Goal: Check status: Check status

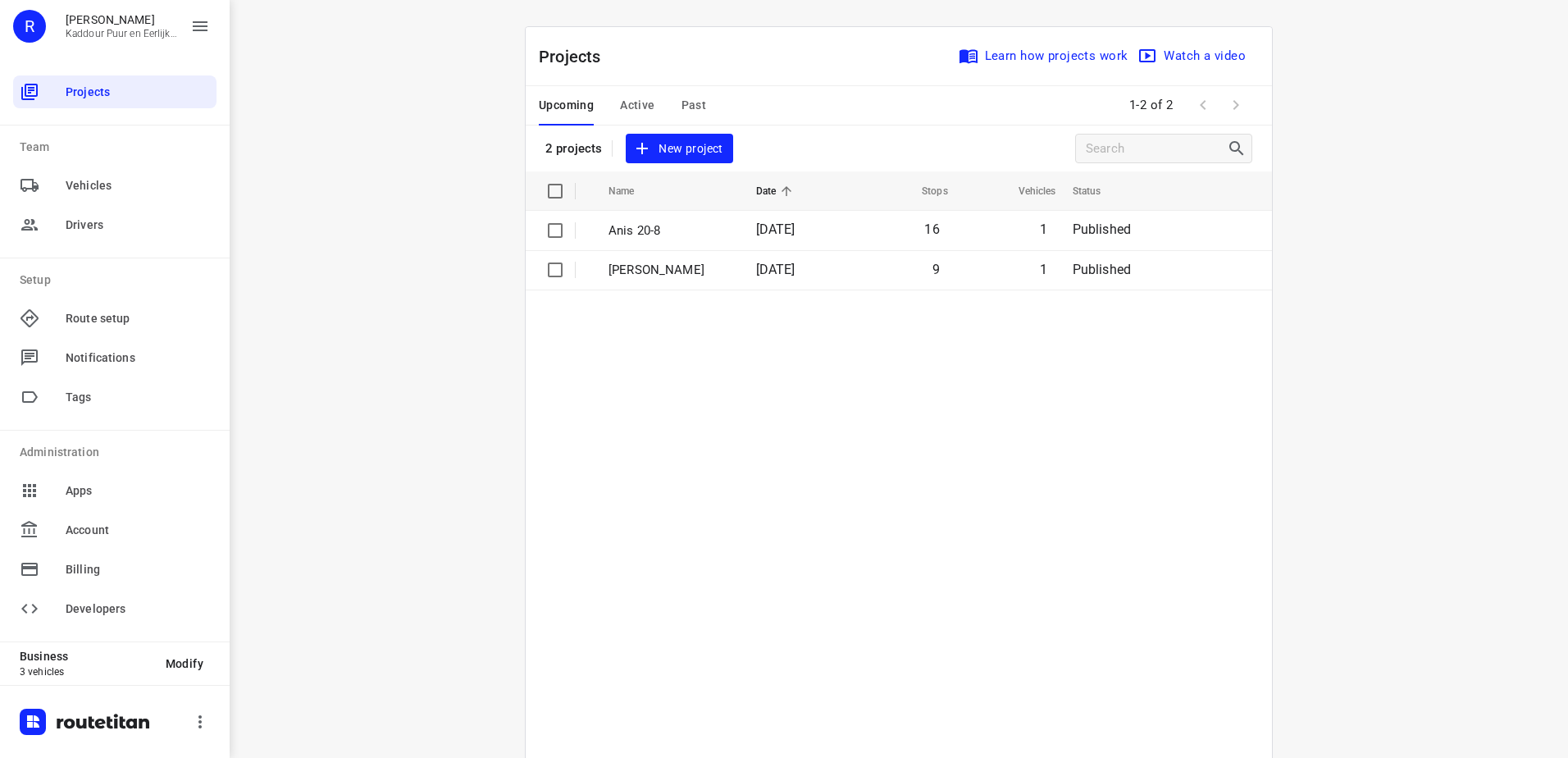
click at [508, 504] on div "Projects Learn how projects work Watch a video 2 projects New project Name Date…" at bounding box center [898, 434] width 787 height 815
click at [831, 445] on table "Name Date Stops Vehicles Status Anis 20-8 [DATE] 16 1 Published [PERSON_NAME] […" at bounding box center [898, 506] width 746 height 669
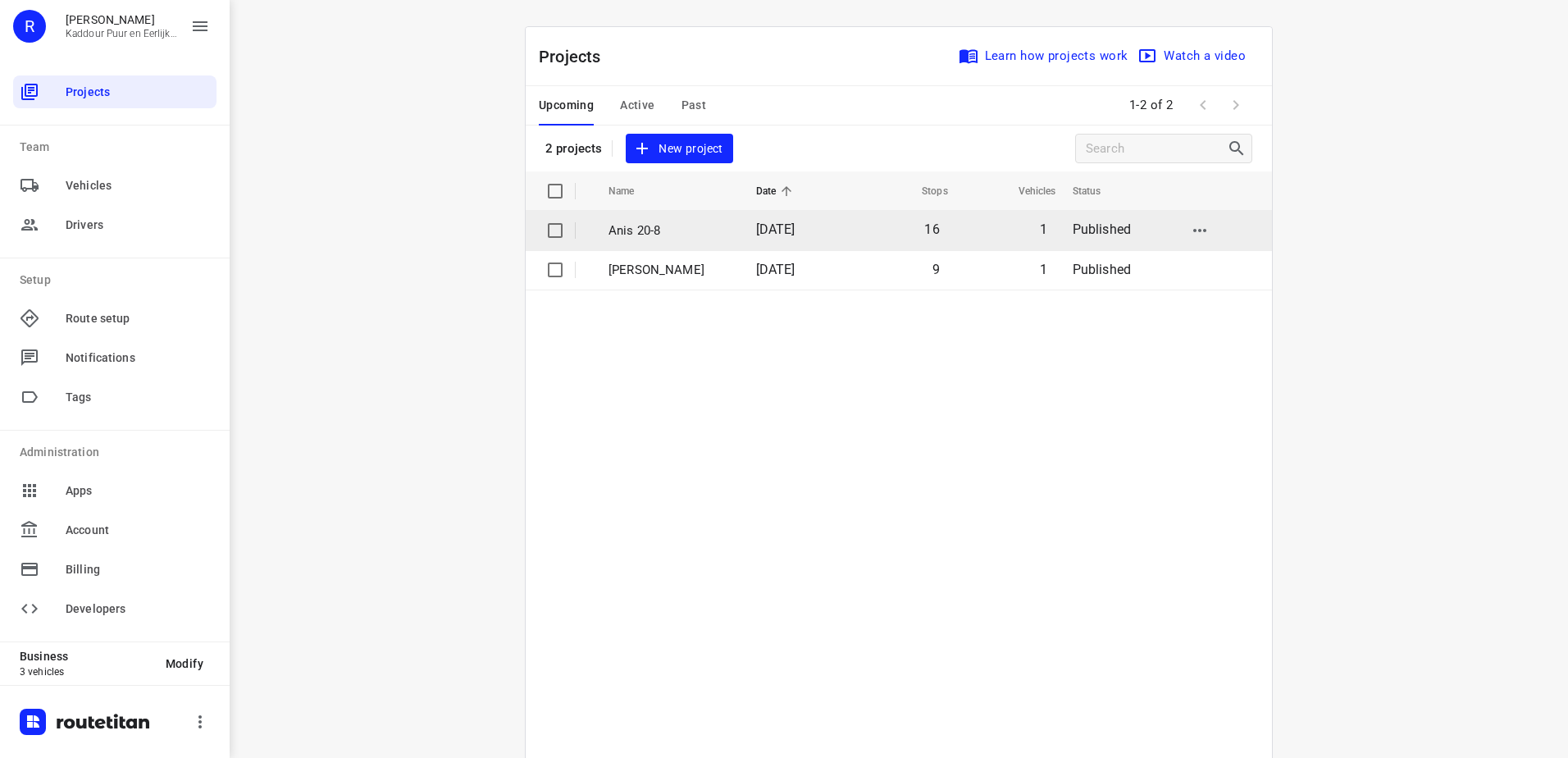
click at [666, 221] on p "Anis 20-8" at bounding box center [670, 230] width 123 height 19
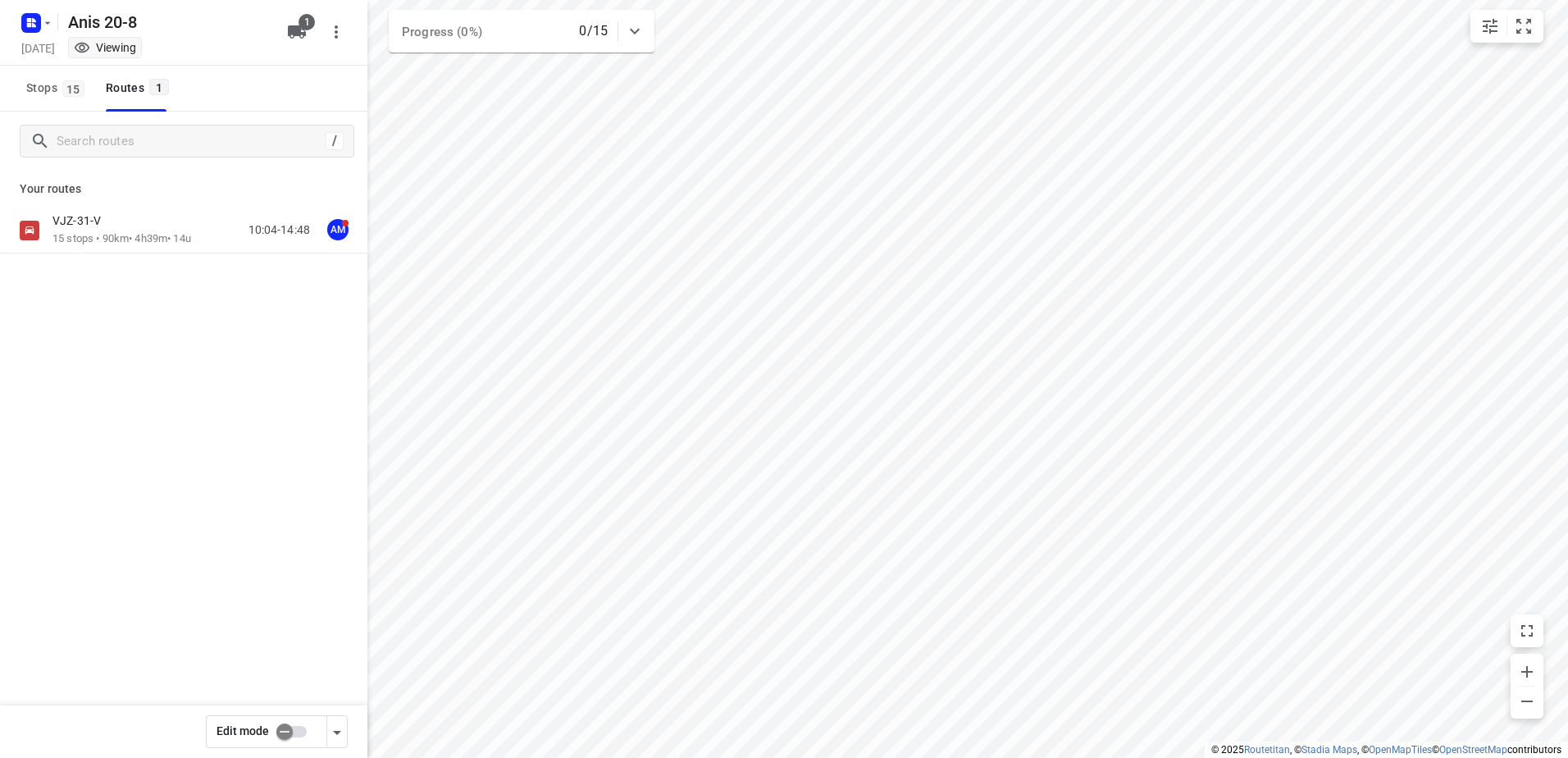
click at [33, 23] on icon "button" at bounding box center [34, 25] width 4 height 4
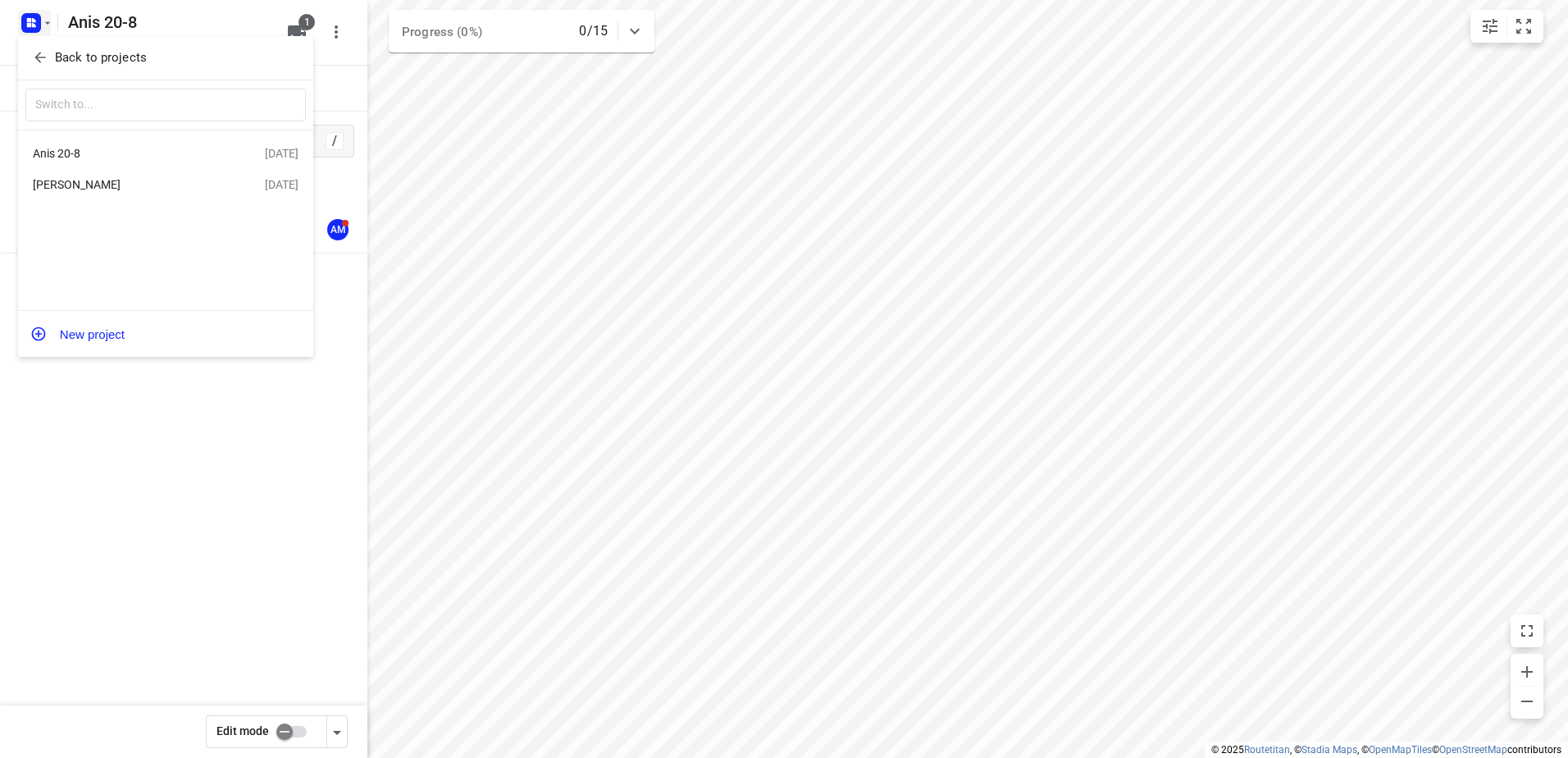
click at [146, 193] on div "[PERSON_NAME]" at bounding box center [149, 185] width 232 height 20
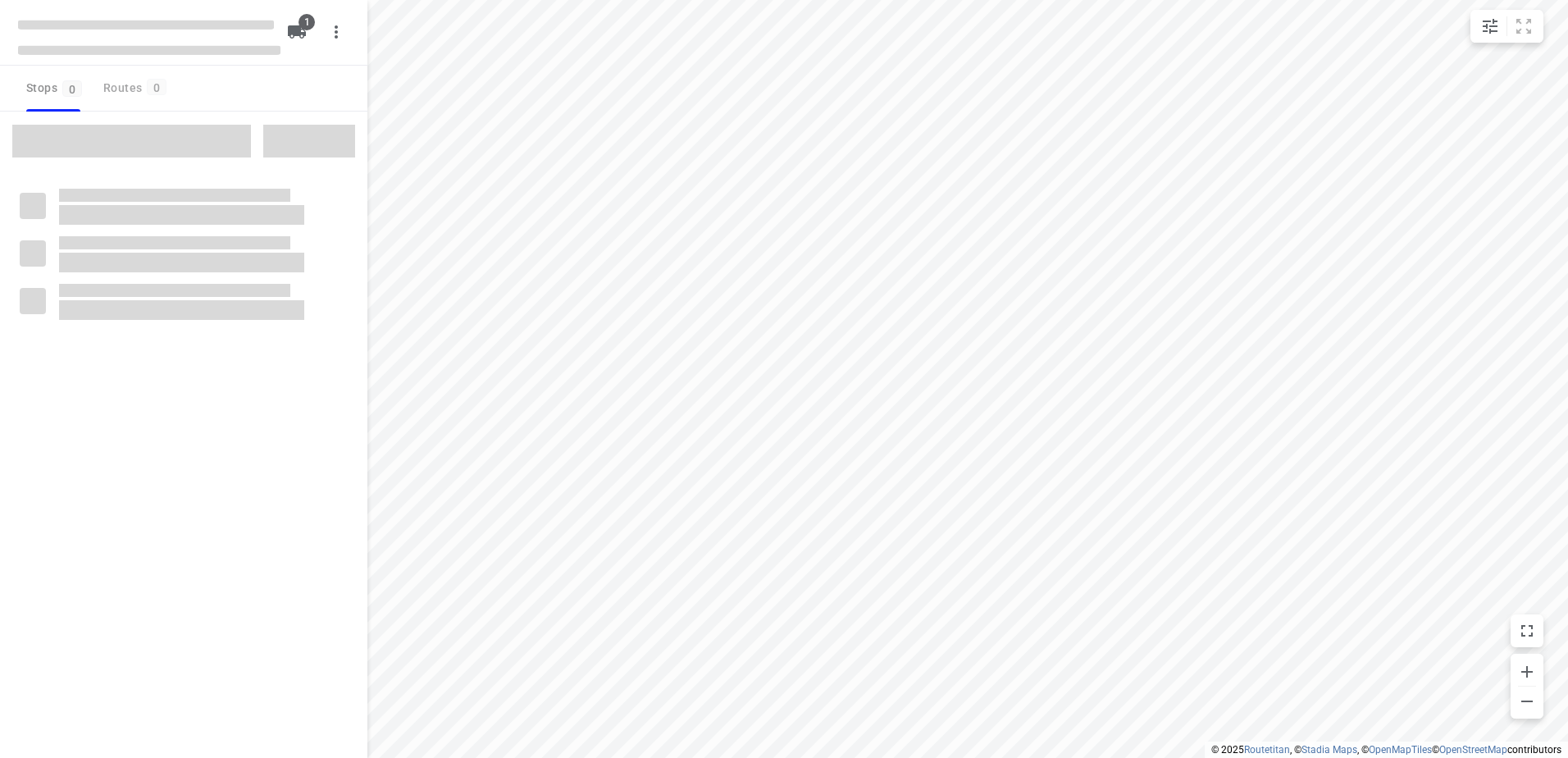
type input "distance"
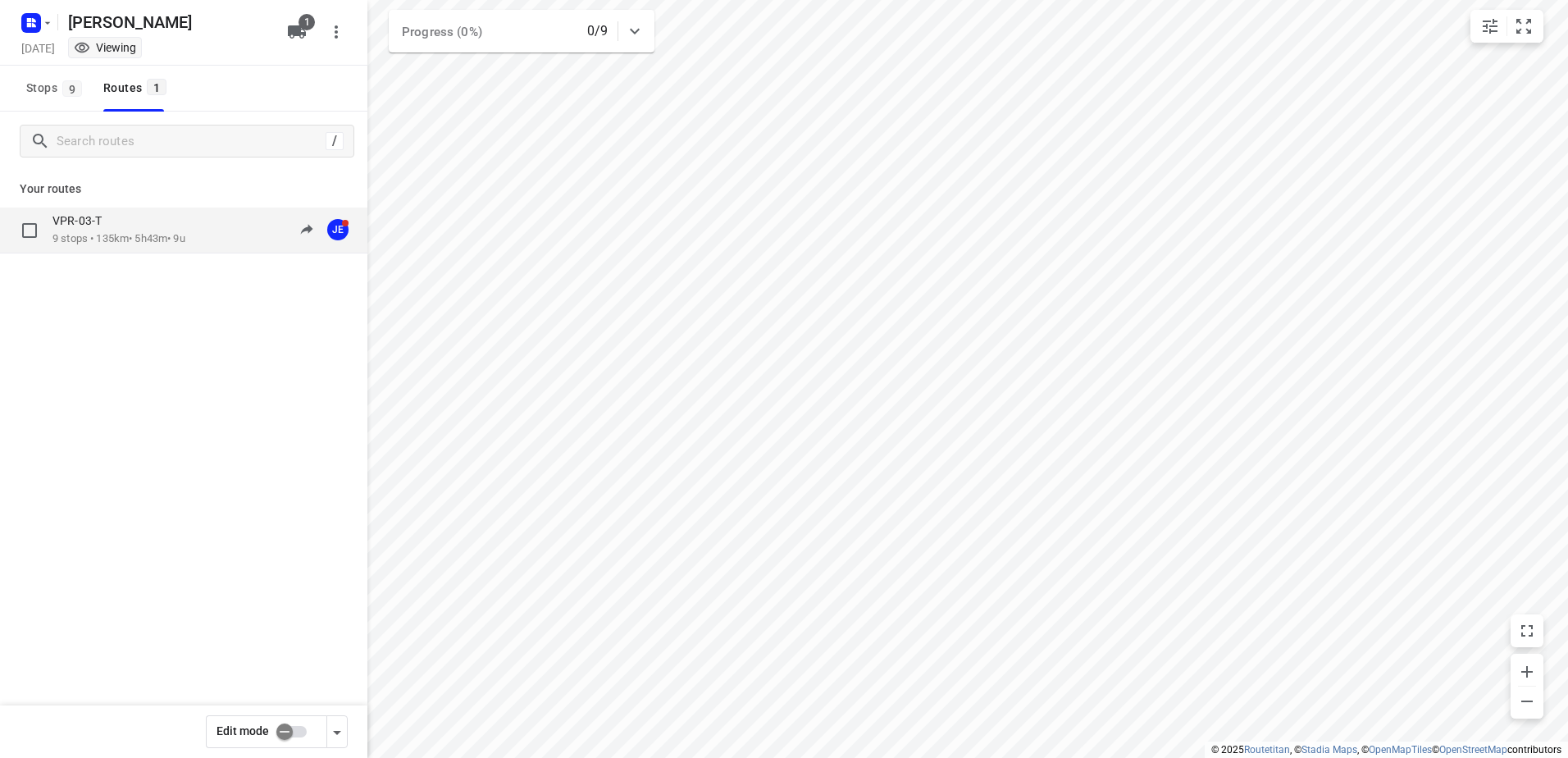
click at [149, 232] on p "9 stops • 135km • 5h43m • 9u" at bounding box center [119, 239] width 133 height 15
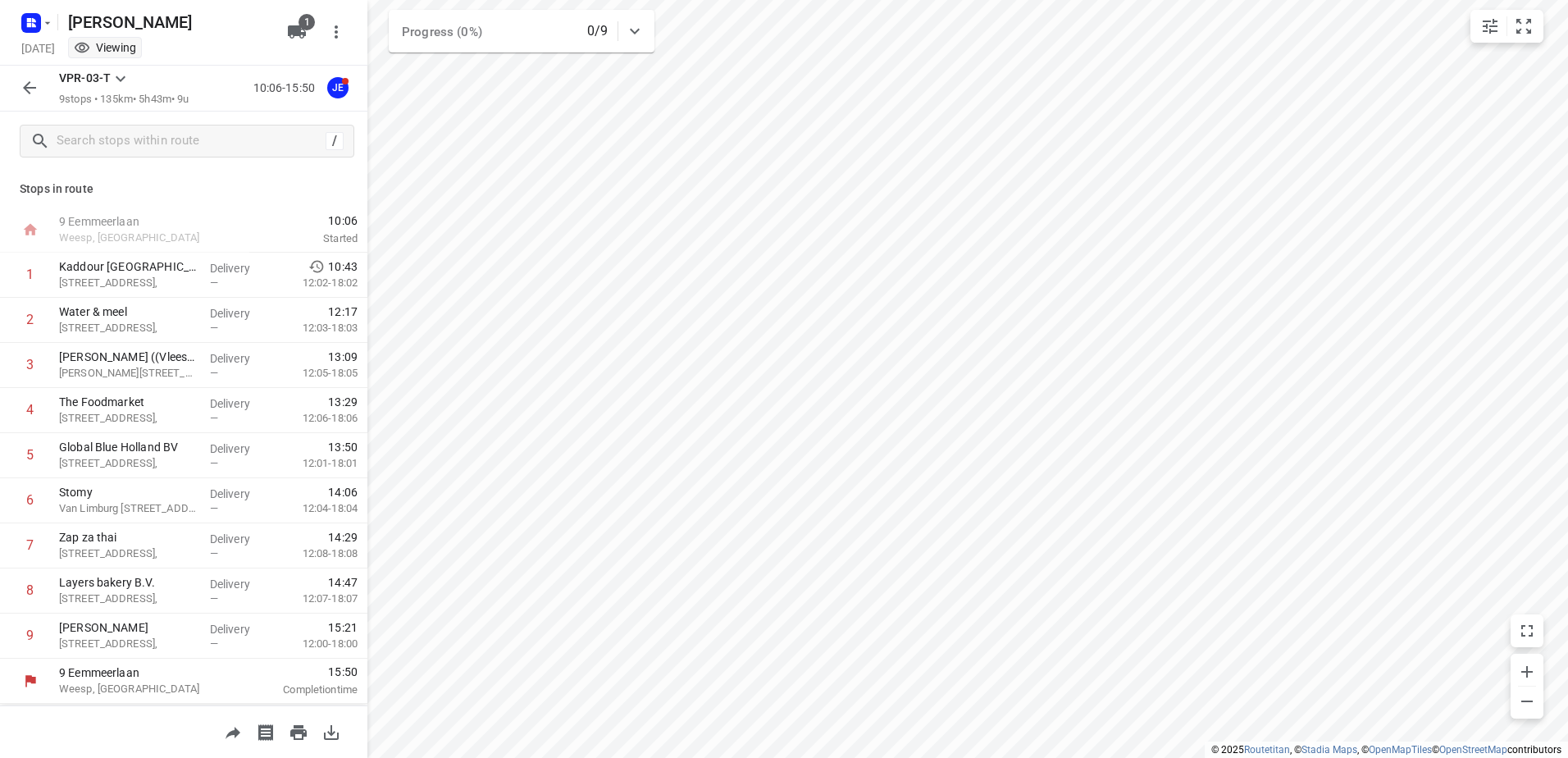
click at [25, 86] on icon "button" at bounding box center [30, 87] width 20 height 20
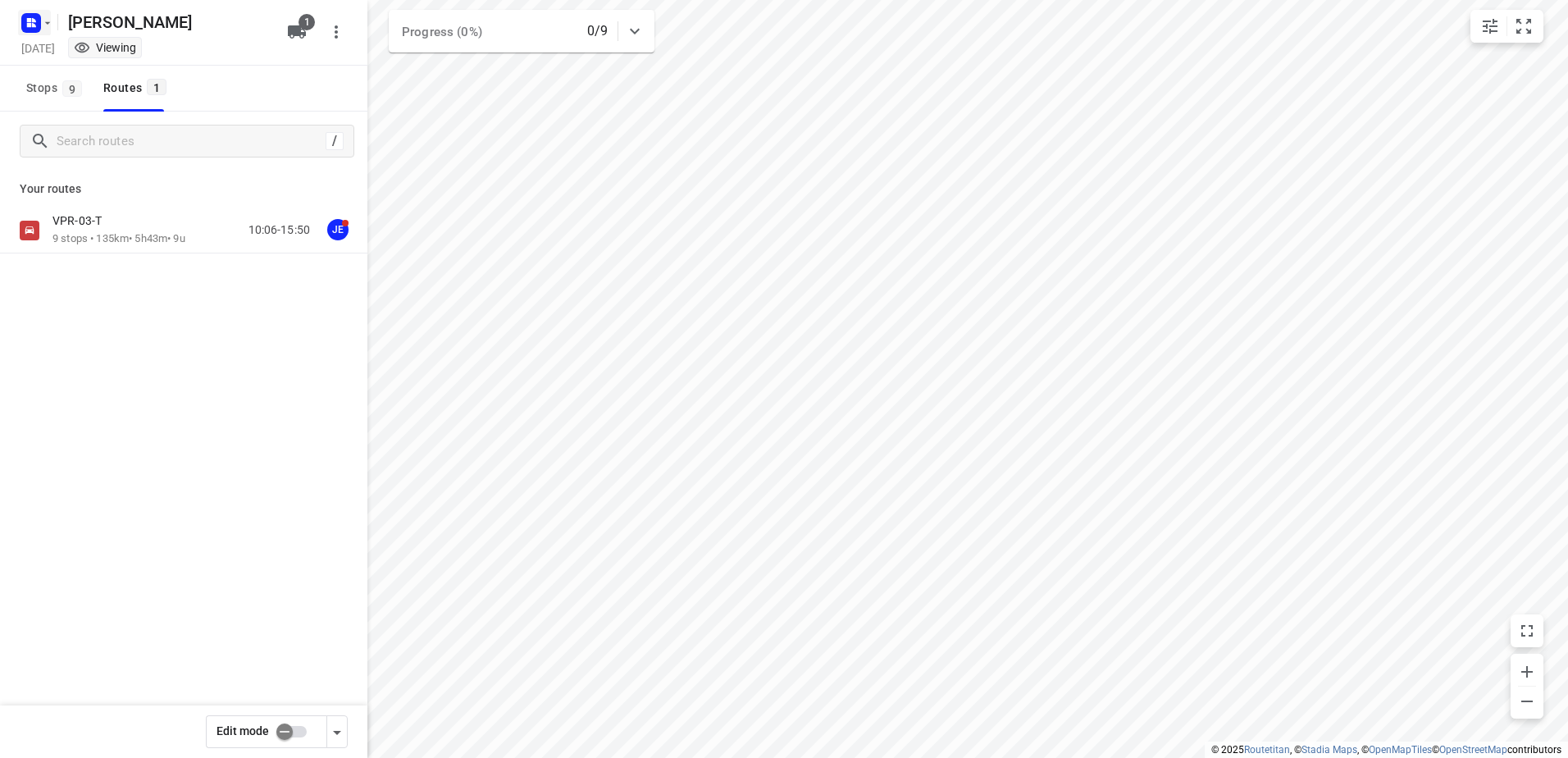
click at [36, 24] on rect "button" at bounding box center [31, 23] width 20 height 20
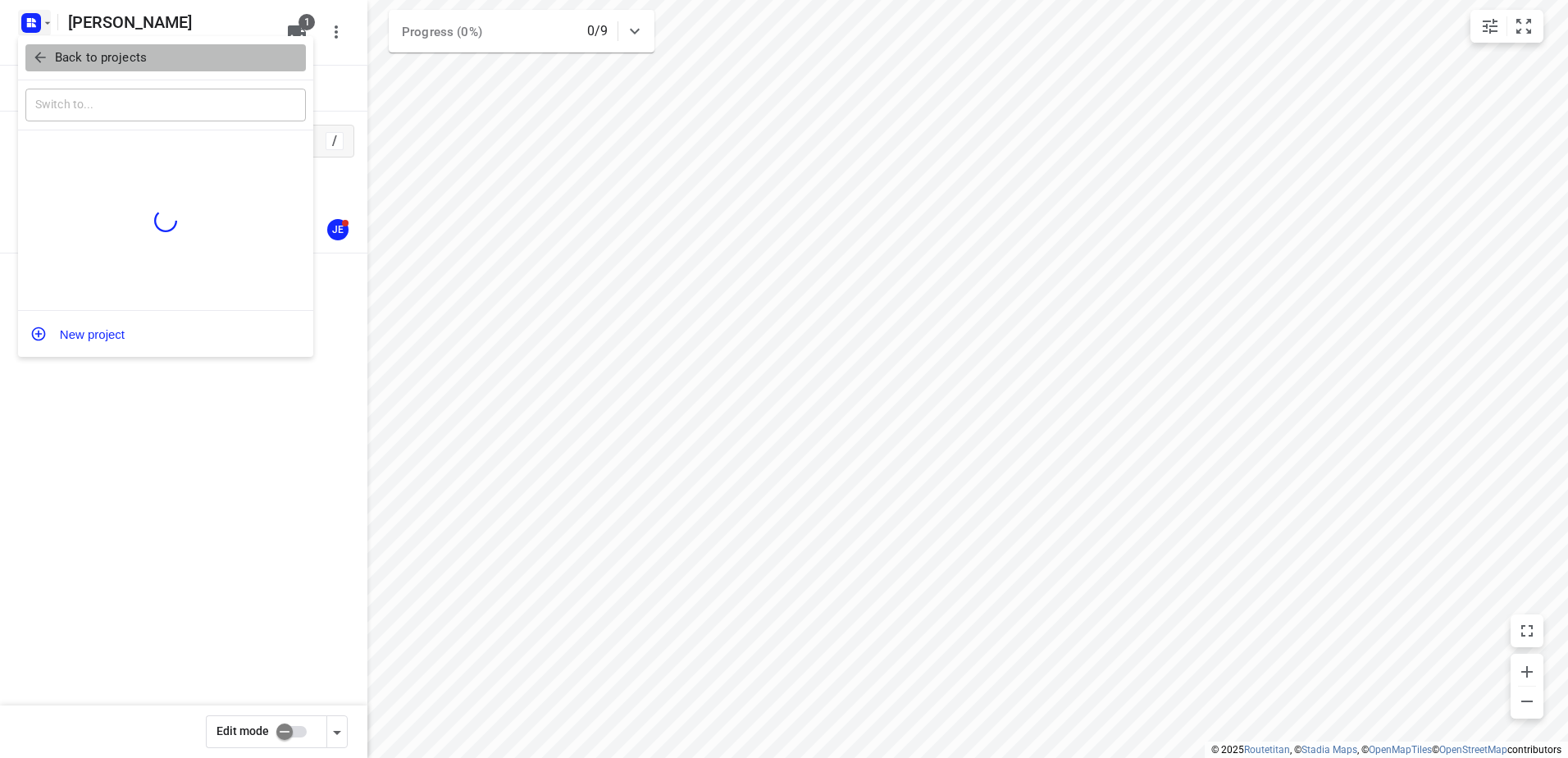
click at [80, 56] on p "Back to projects" at bounding box center [100, 57] width 92 height 19
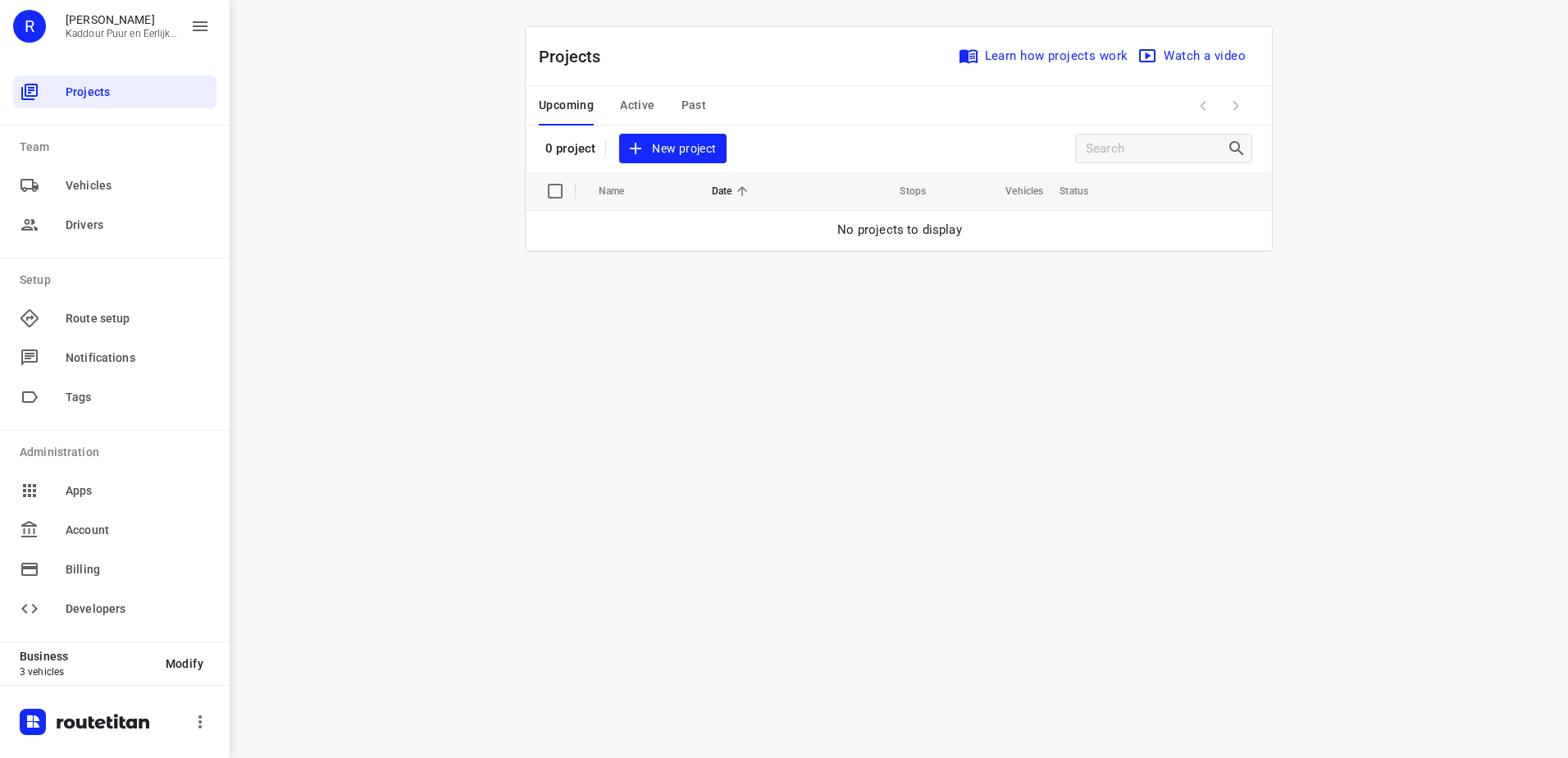
click at [641, 100] on span "Active" at bounding box center [637, 105] width 35 height 20
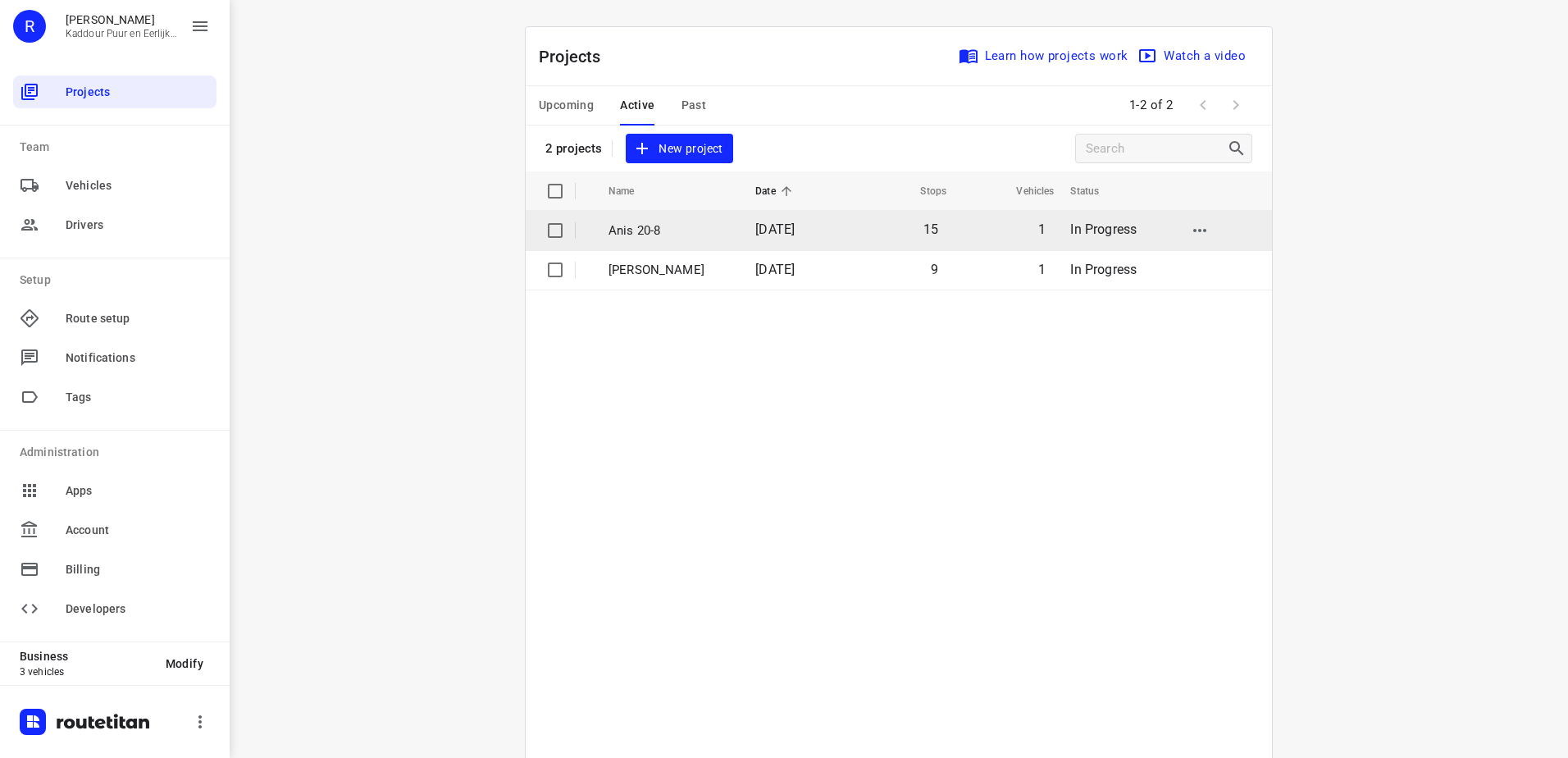
click at [651, 236] on p "Anis 20-8" at bounding box center [670, 230] width 122 height 19
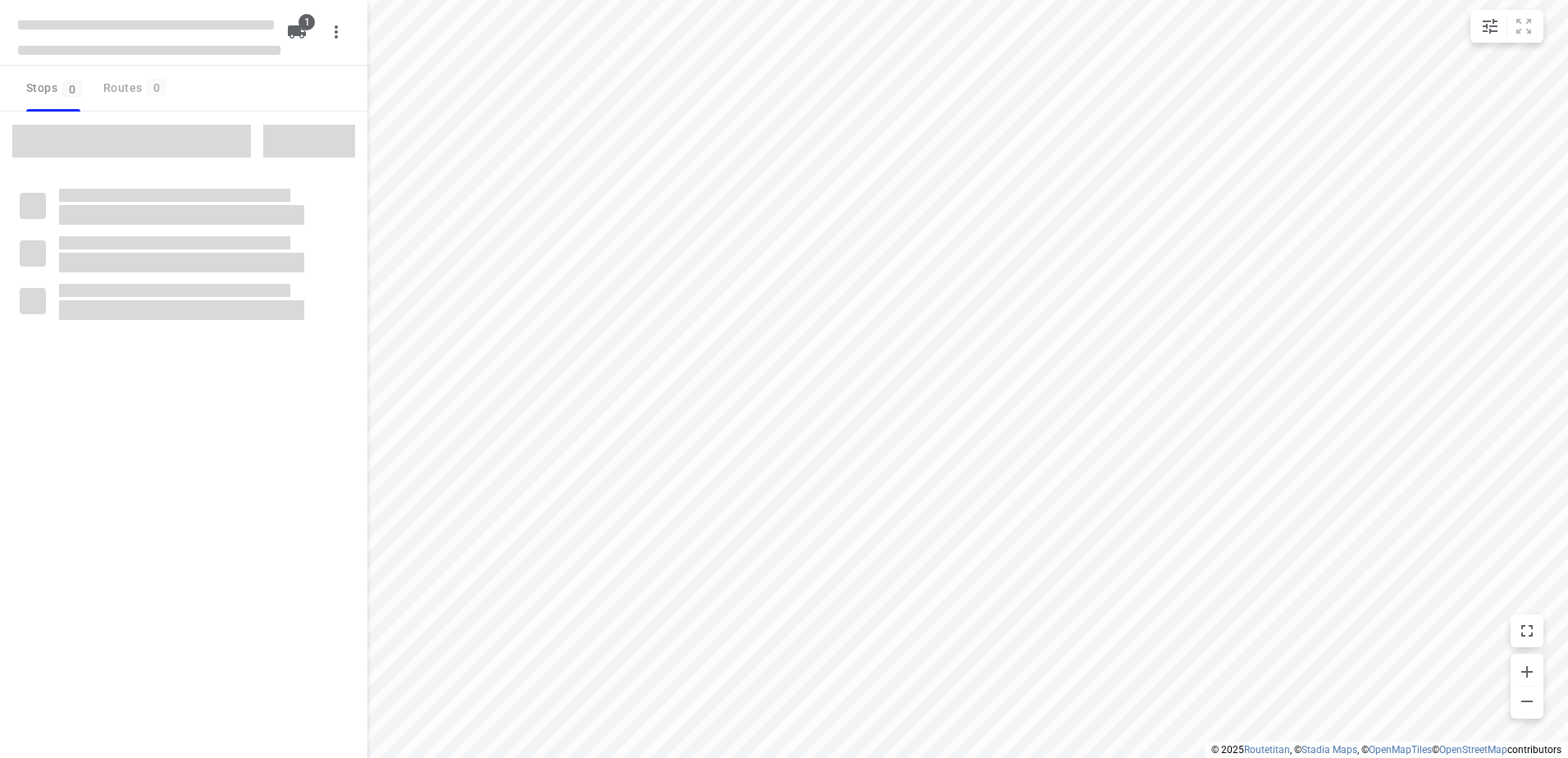
type input "distance"
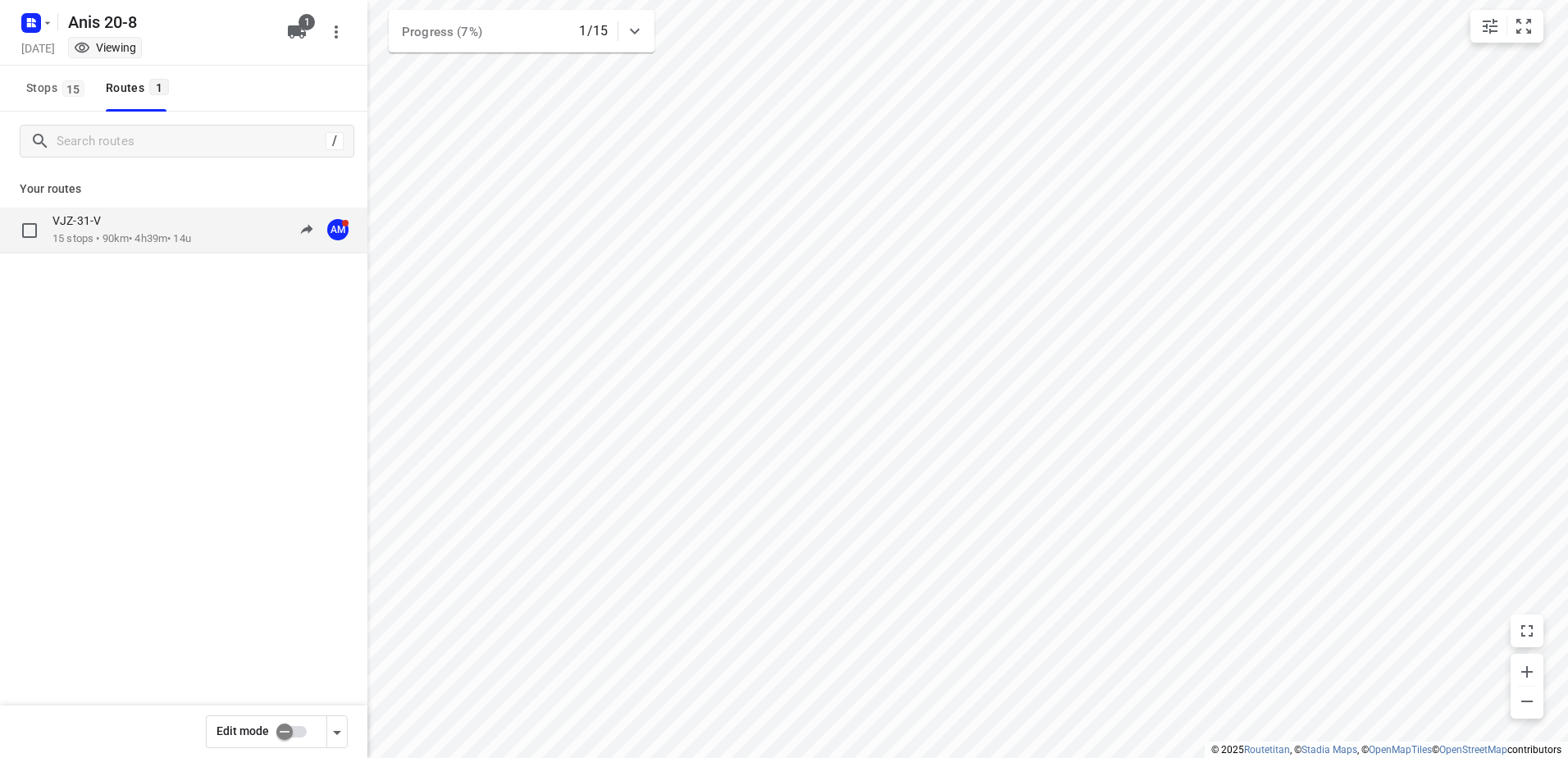
click at [134, 219] on div "VJZ-31-V" at bounding box center [122, 222] width 138 height 18
